Goal: Navigation & Orientation: Find specific page/section

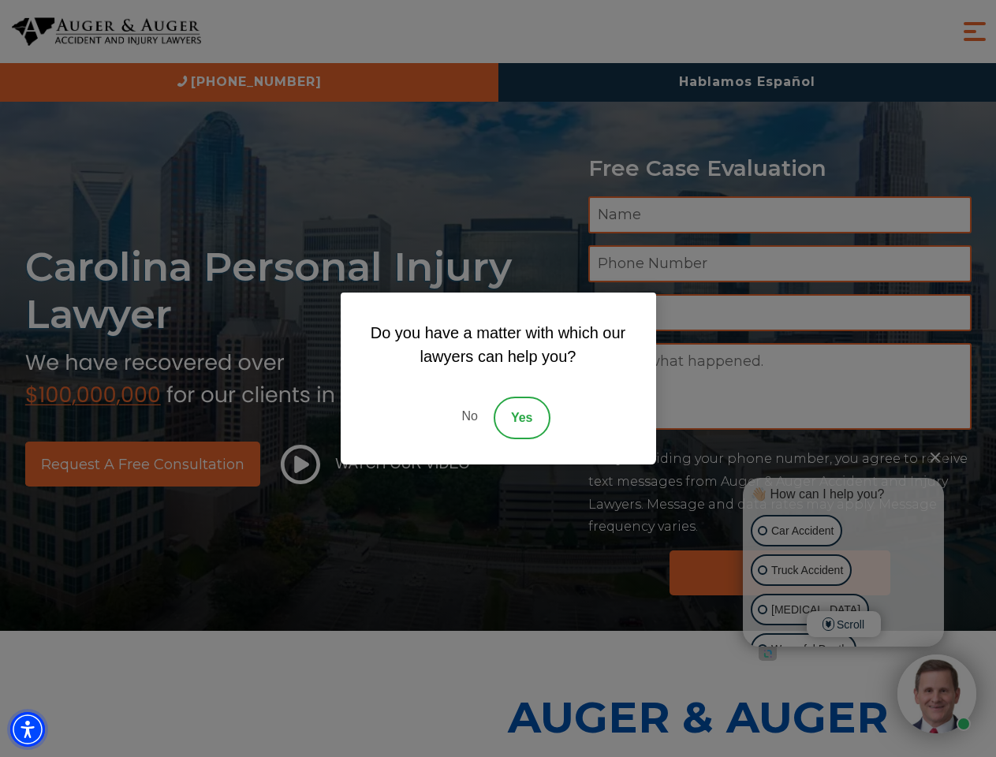
click at [28, 729] on img "Accessibility Menu" at bounding box center [27, 729] width 35 height 35
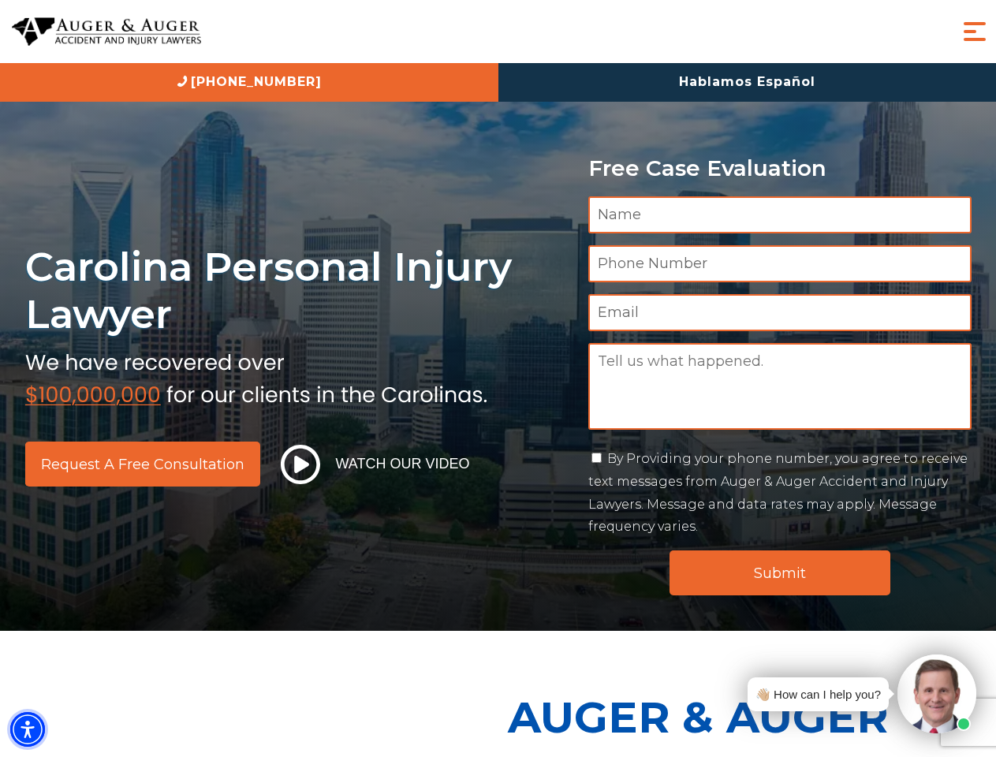
click at [28, 729] on img "Accessibility Menu" at bounding box center [27, 729] width 35 height 35
